Goal: Information Seeking & Learning: Learn about a topic

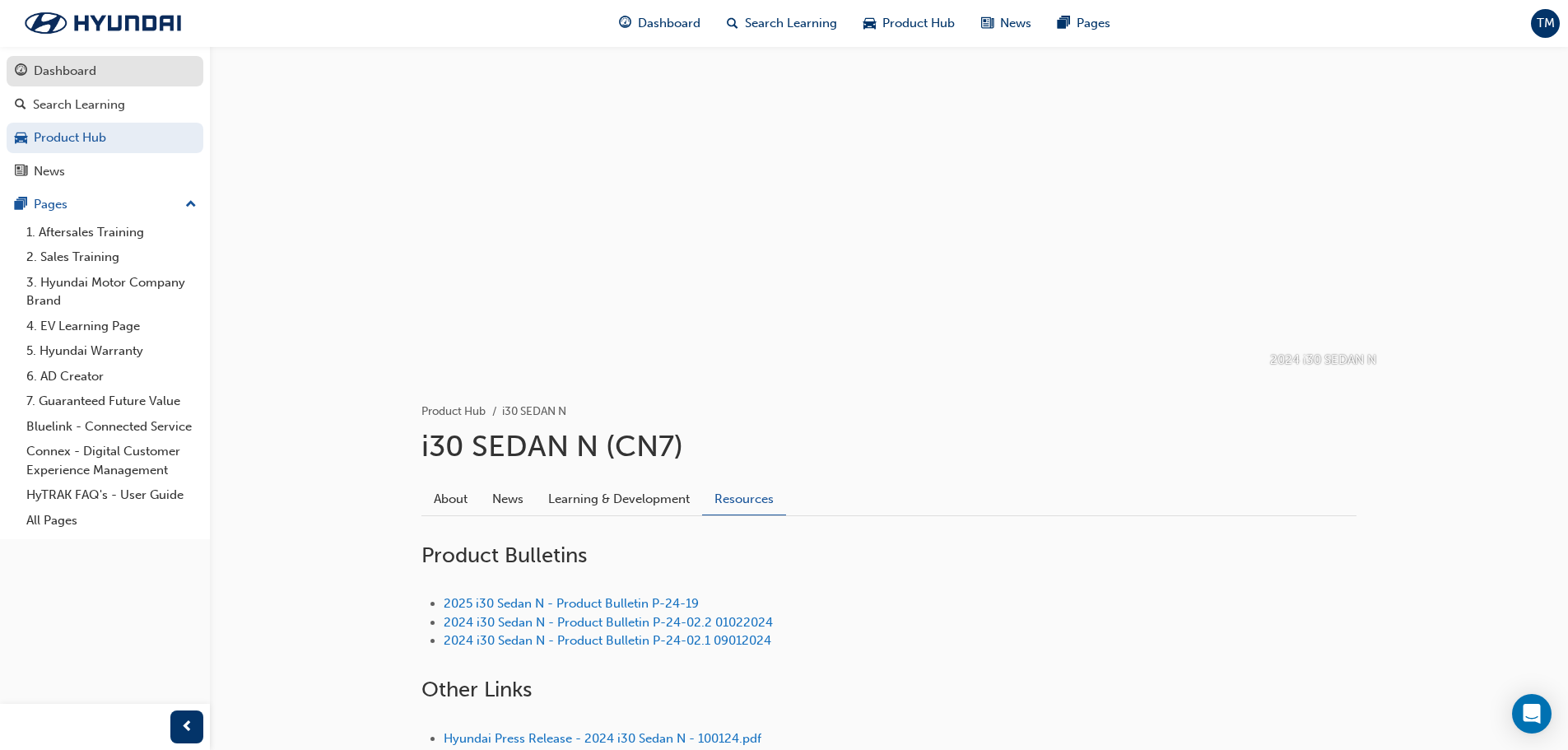
click at [101, 80] on div "Dashboard" at bounding box center [105, 71] width 180 height 21
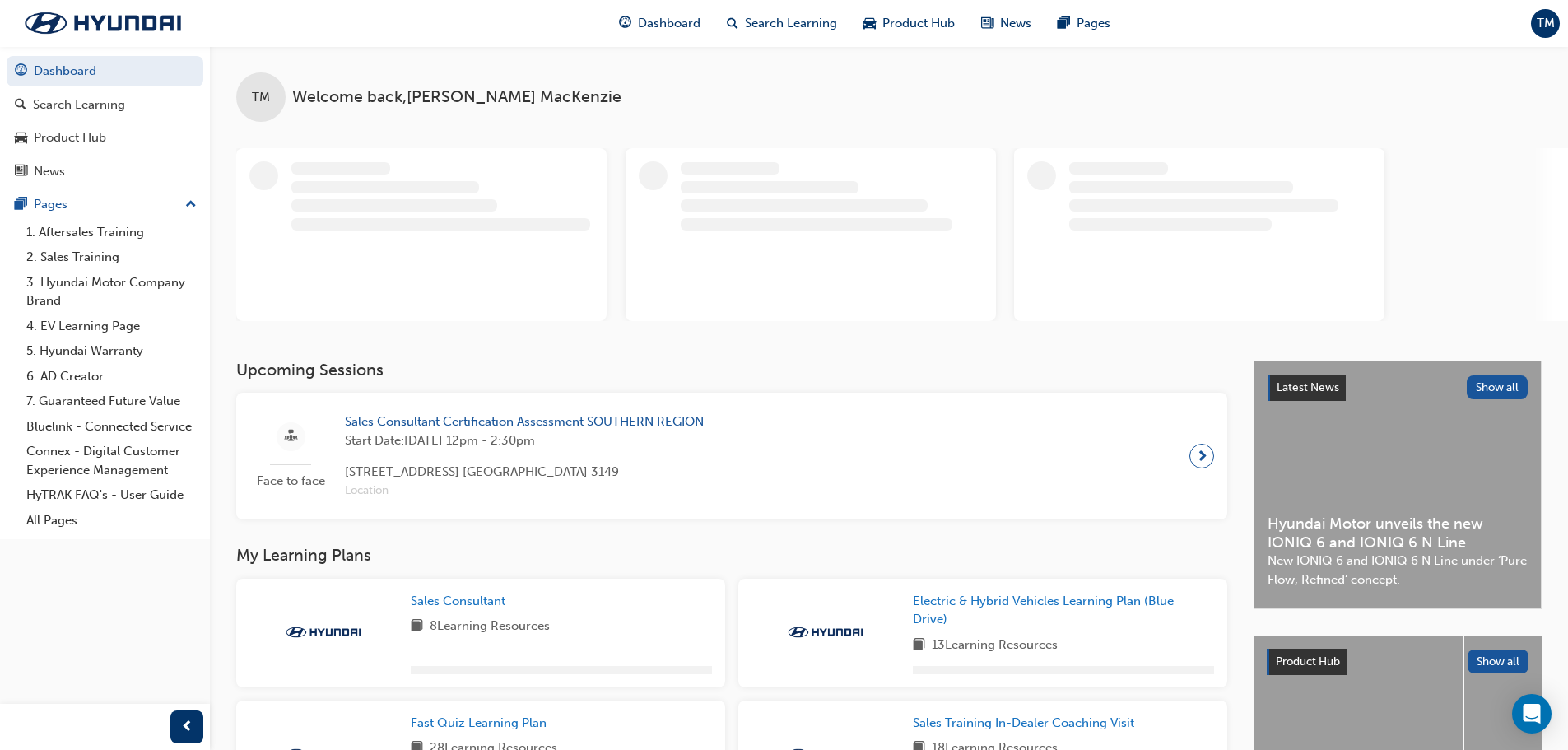
click at [576, 420] on span "Sales Consultant Certification Assessment SOUTHERN REGION" at bounding box center [524, 422] width 359 height 19
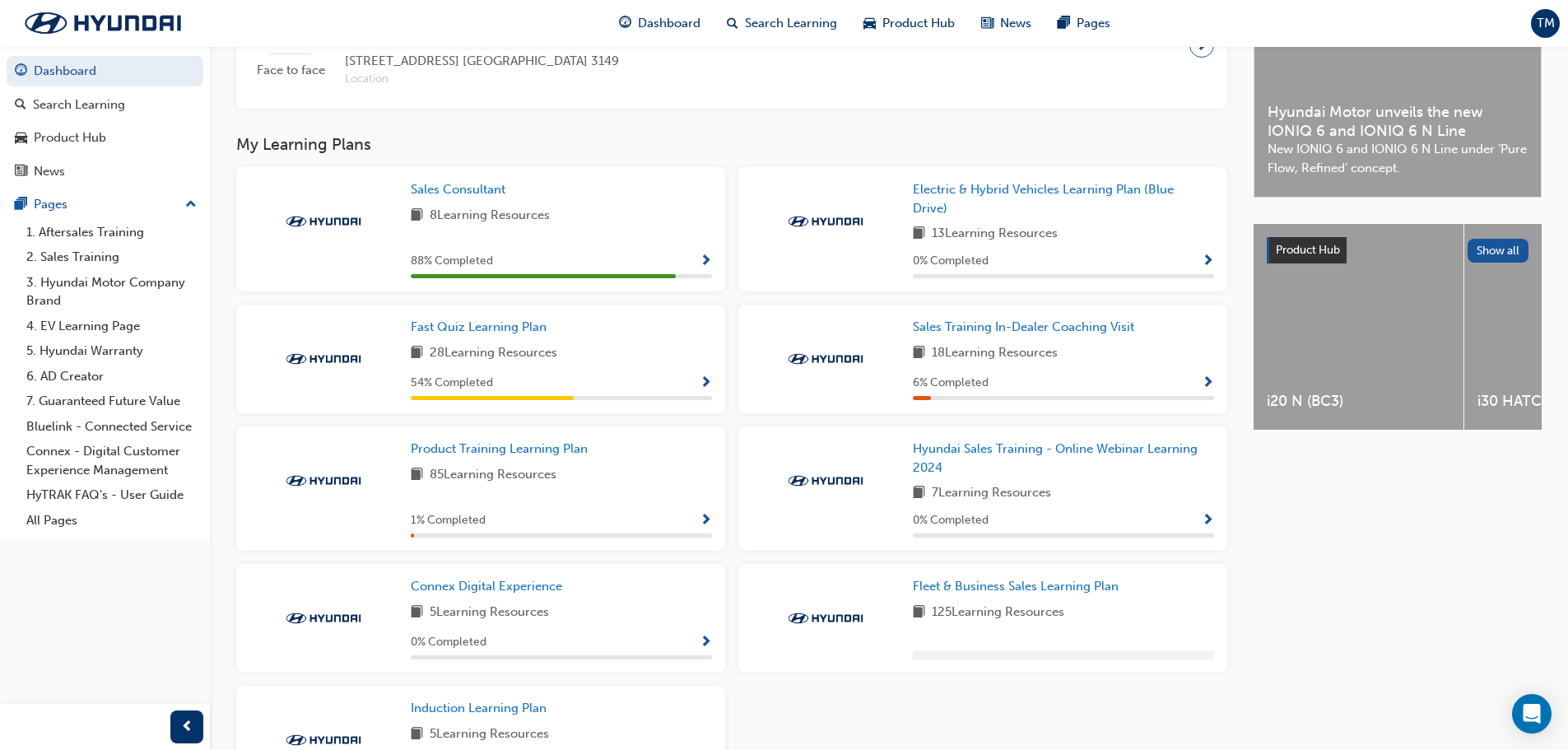
scroll to position [494, 0]
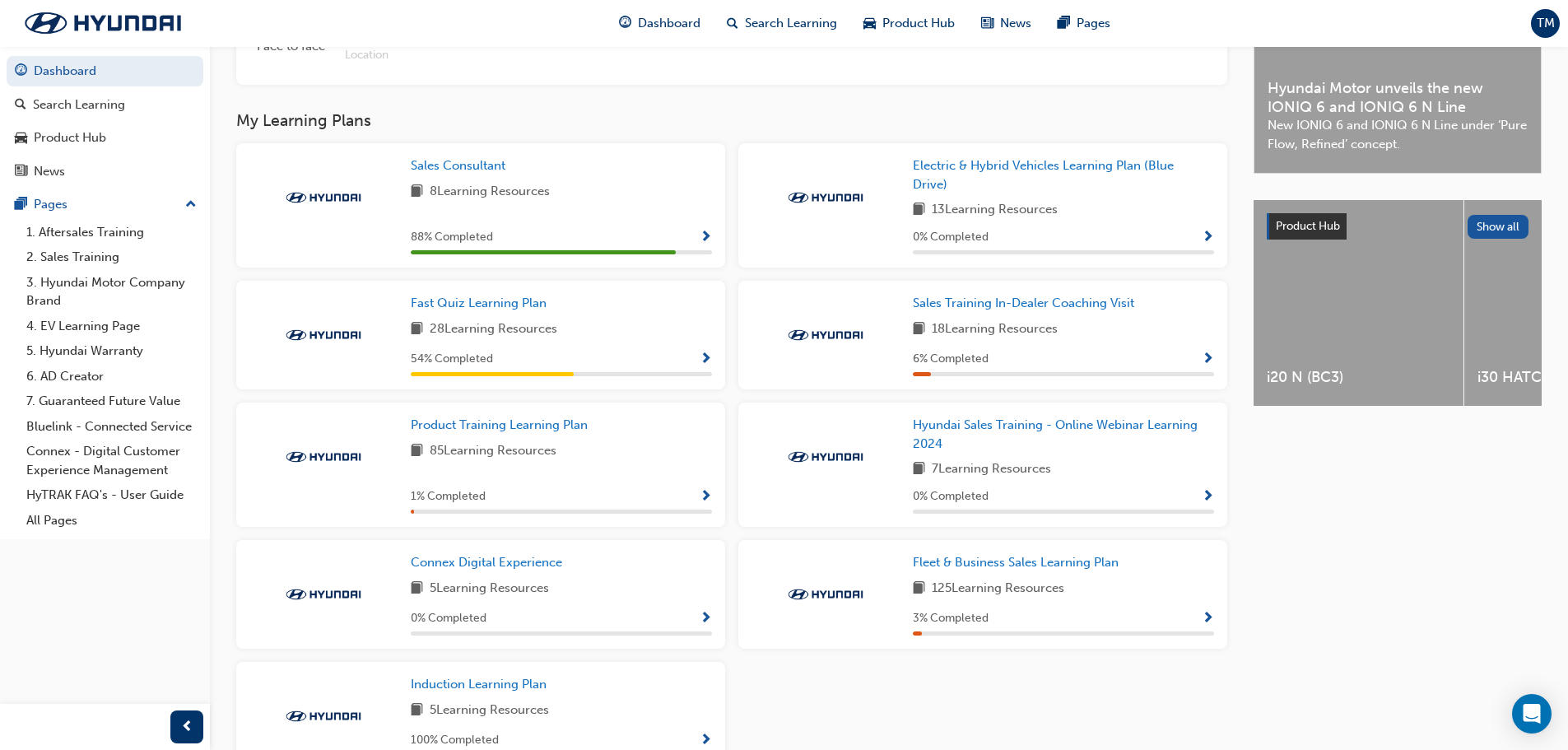
click at [700, 236] on span "Show Progress" at bounding box center [705, 238] width 12 height 15
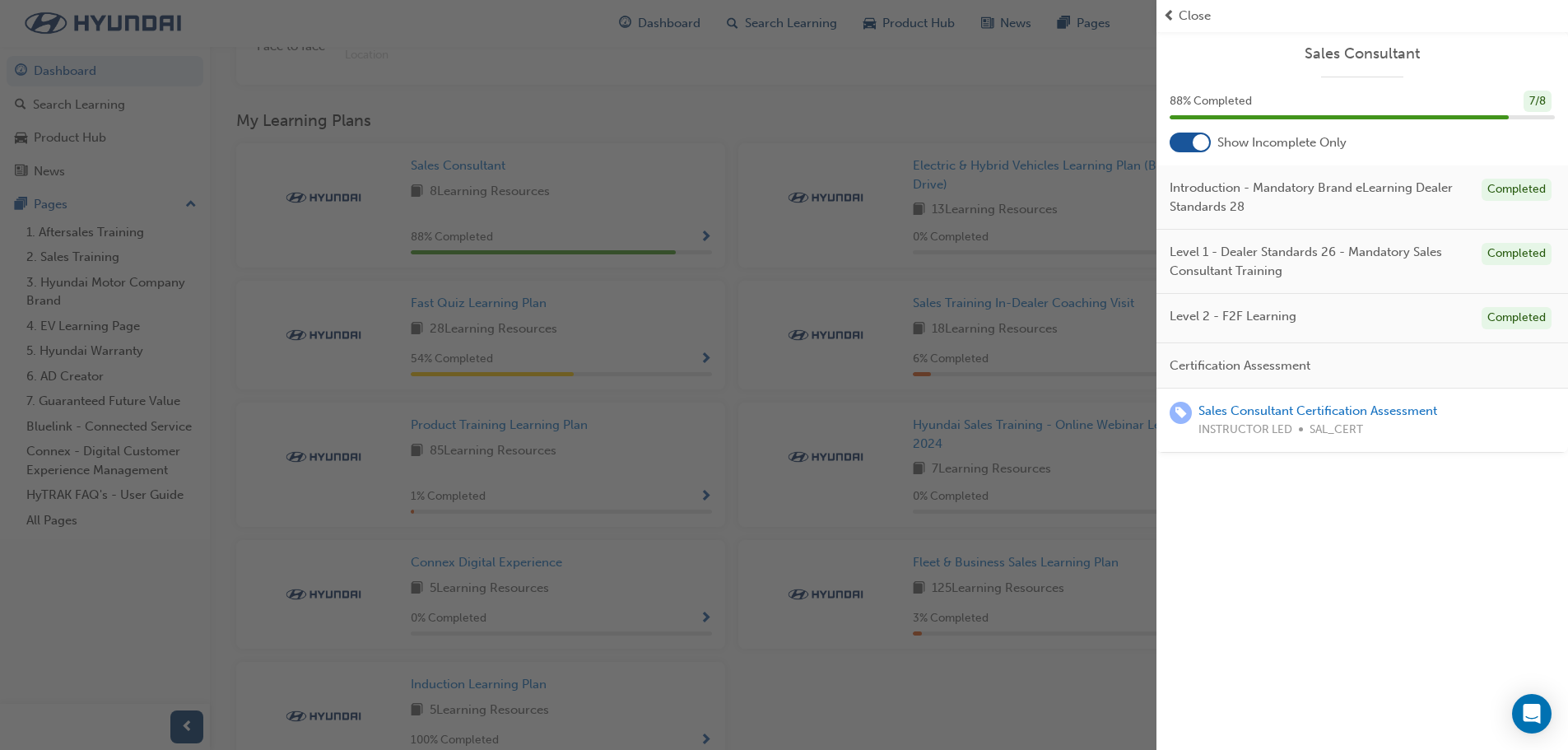
click at [355, 183] on div "button" at bounding box center [578, 375] width 1157 height 750
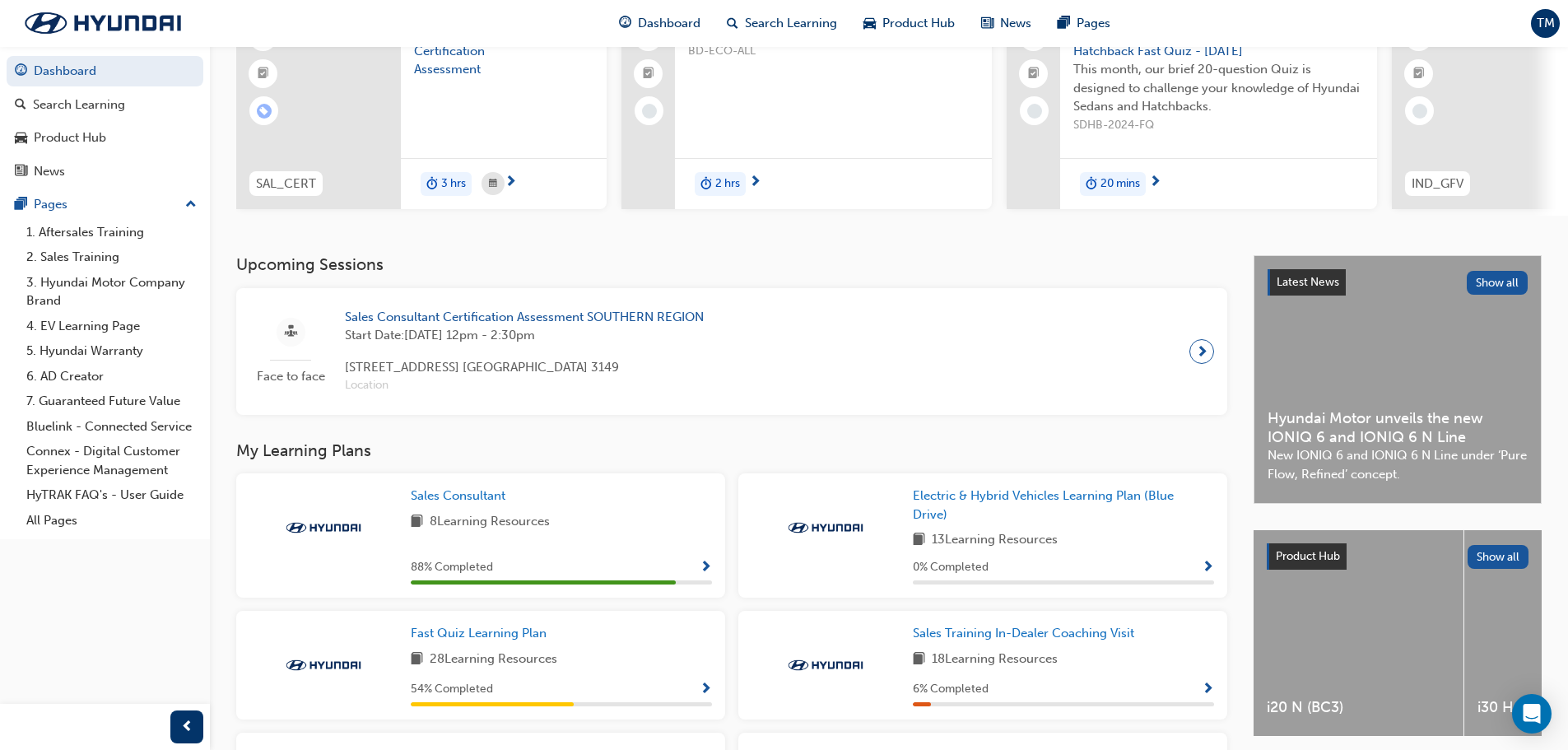
scroll to position [108, 0]
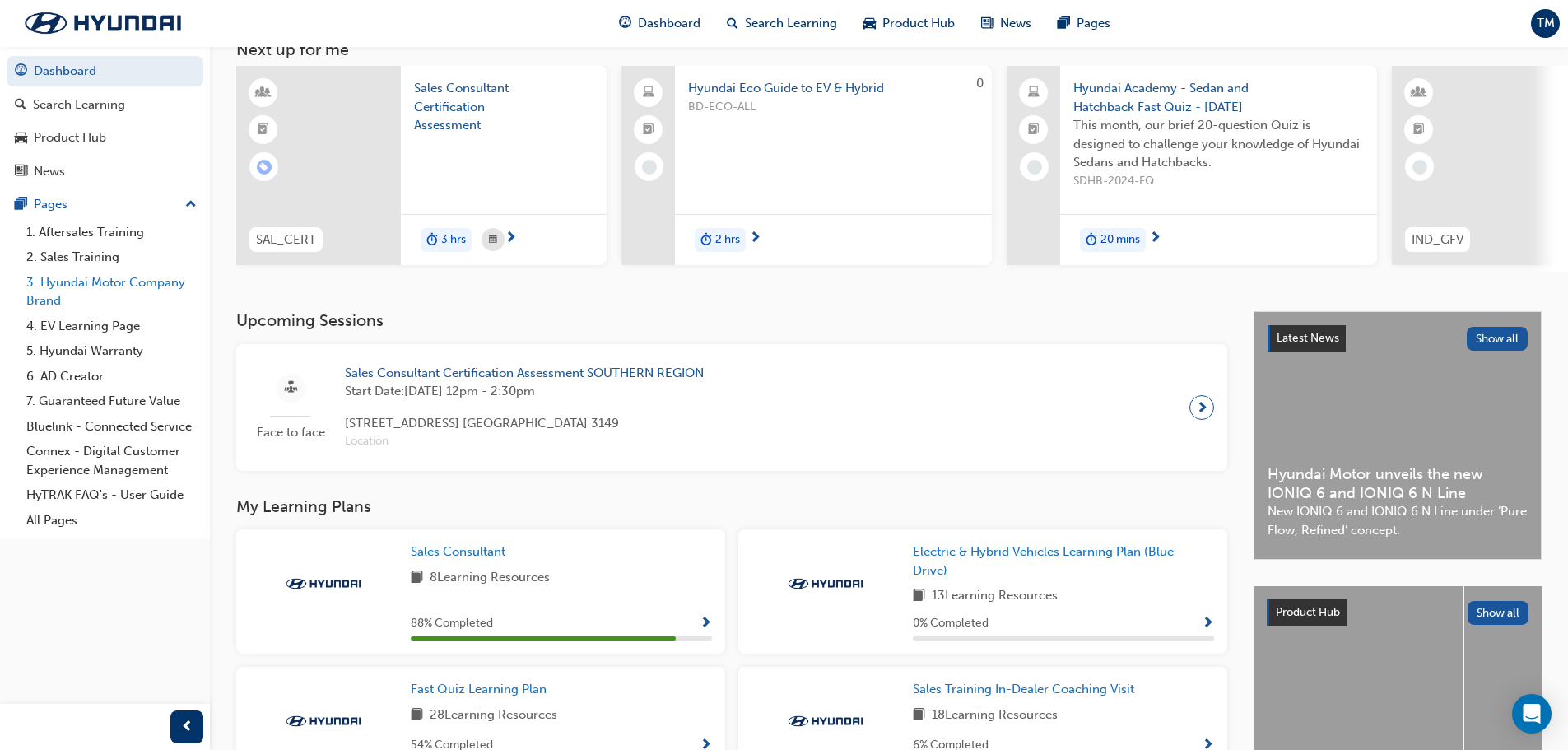
click at [129, 286] on link "3. Hyundai Motor Company Brand" at bounding box center [111, 292] width 184 height 43
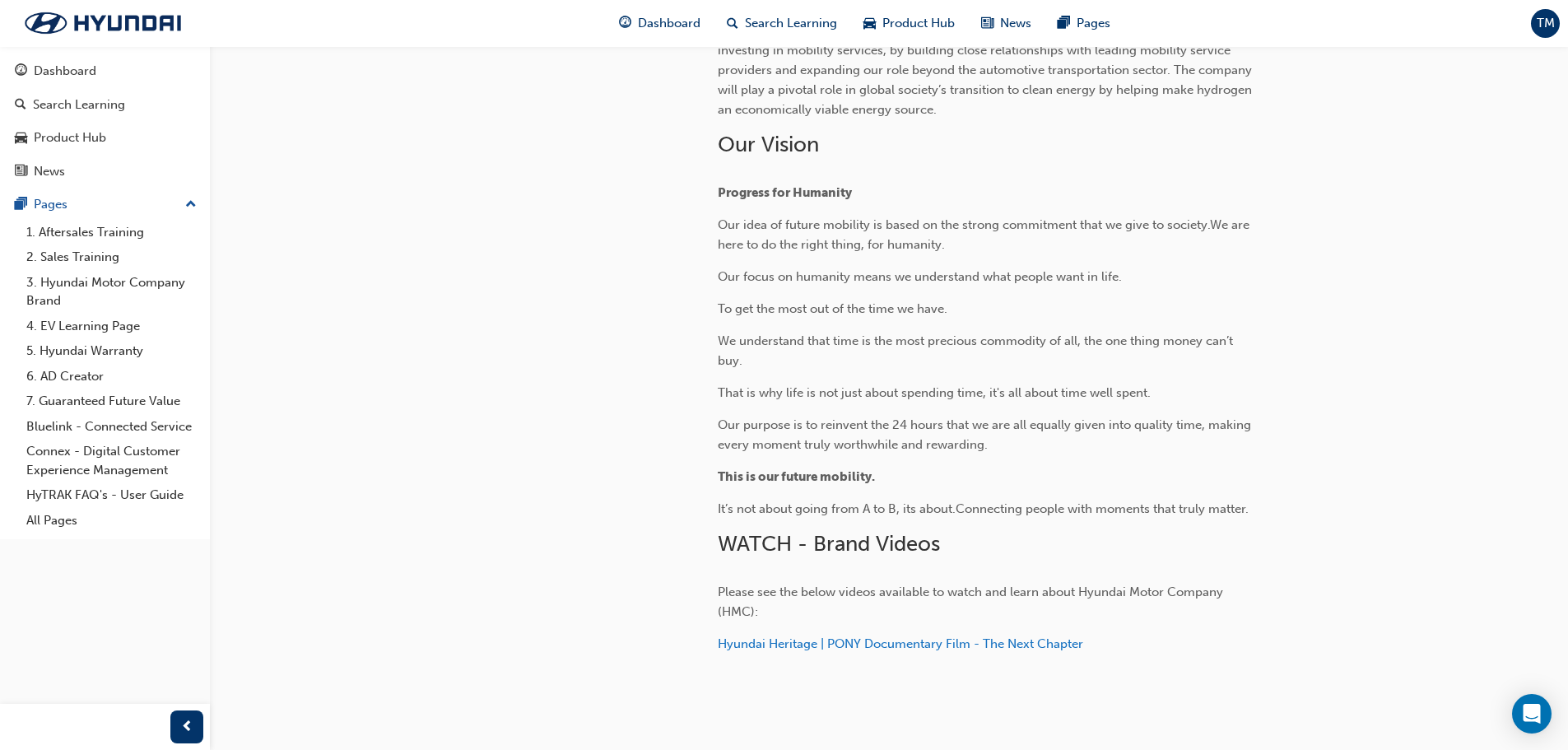
scroll to position [561, 0]
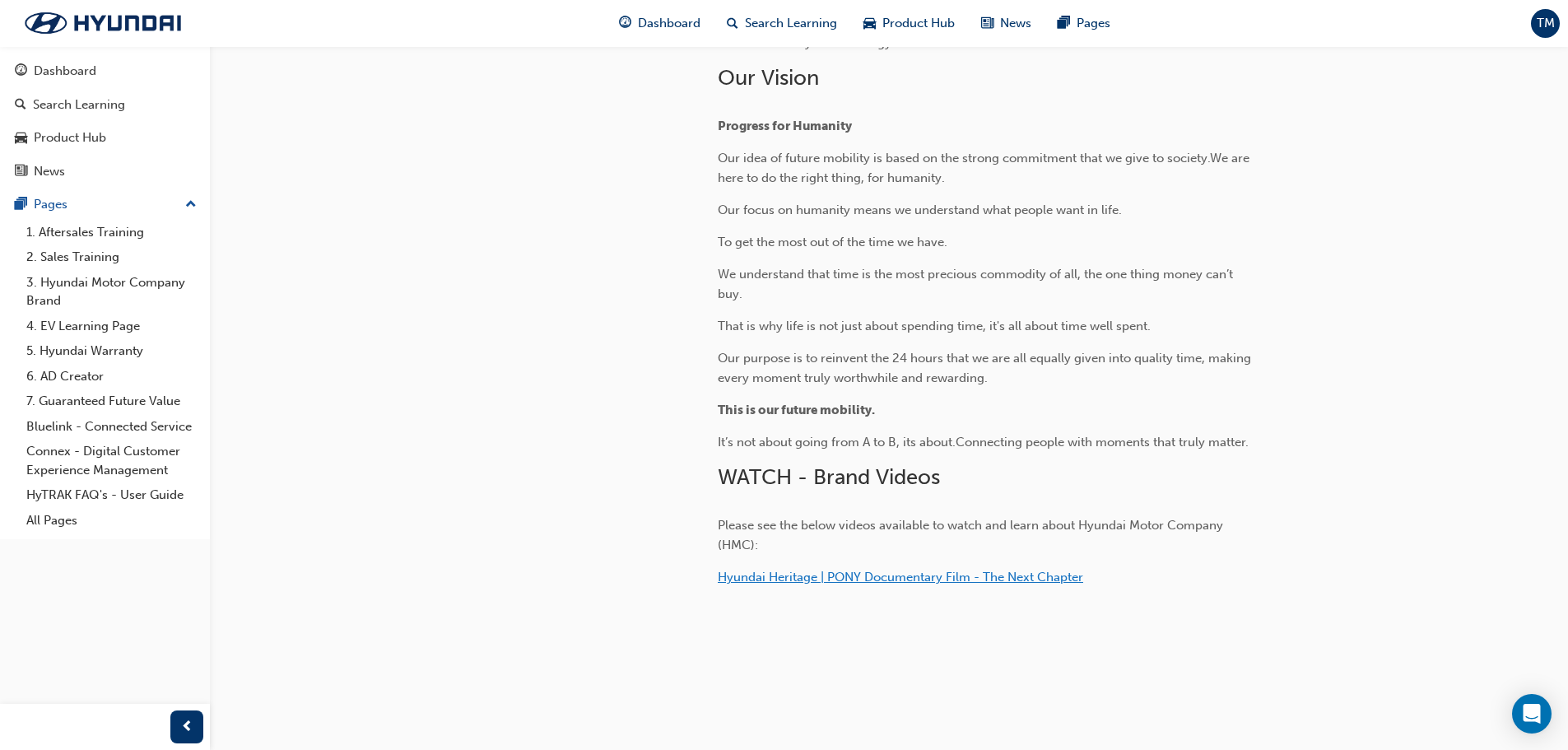
click at [811, 577] on span "Hyundai Heritage | PONY Documentary Film - The Next Chapter" at bounding box center [901, 577] width 366 height 15
